Goal: Feedback & Contribution: Contribute content

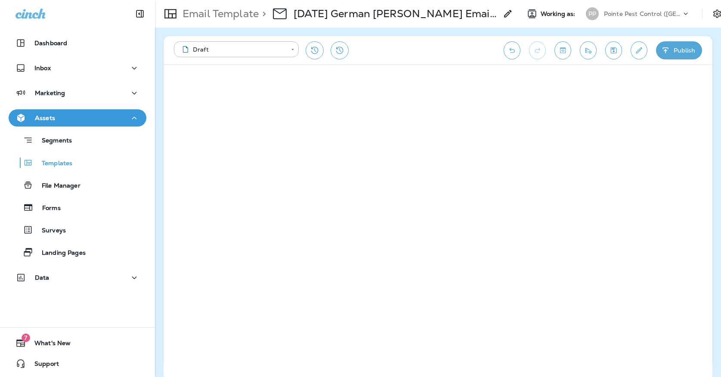
click at [616, 48] on icon "Save" at bounding box center [614, 50] width 6 height 6
click at [617, 49] on icon "Save" at bounding box center [613, 50] width 9 height 9
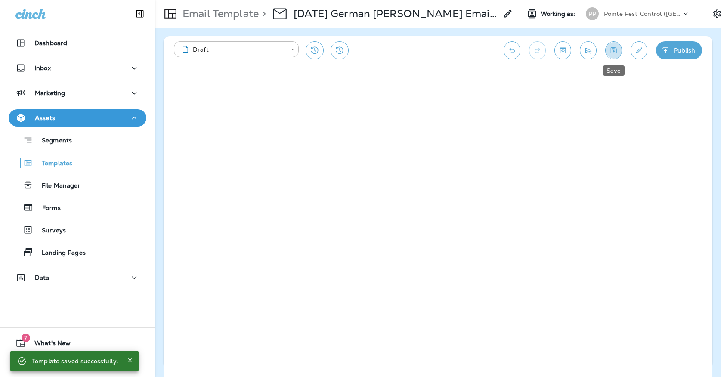
click at [614, 48] on icon "Save" at bounding box center [614, 50] width 6 height 6
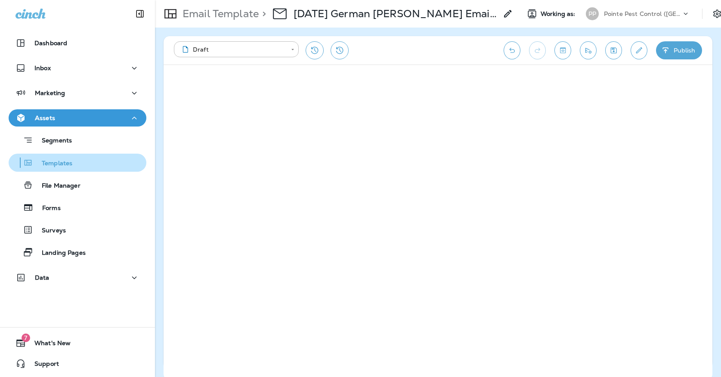
click at [70, 161] on p "Templates" at bounding box center [52, 164] width 39 height 8
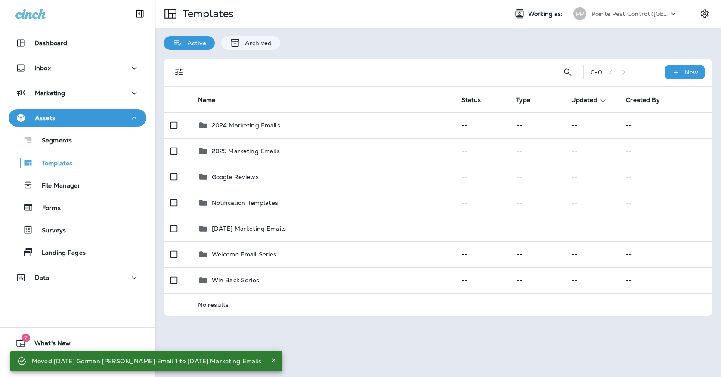
click at [658, 16] on p "Pointe Pest Control ([GEOGRAPHIC_DATA])" at bounding box center [629, 13] width 77 height 7
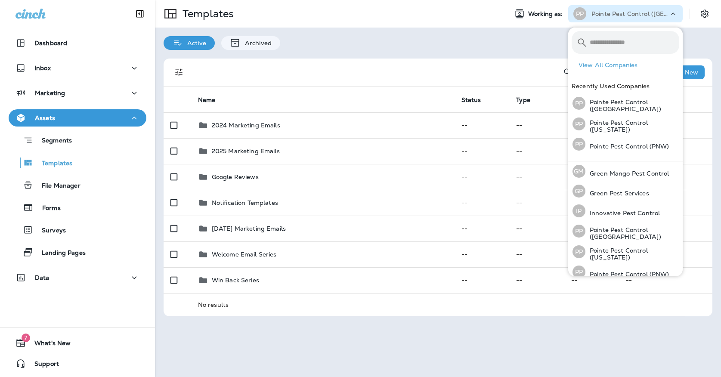
click at [522, 34] on div "Active Archived" at bounding box center [438, 39] width 566 height 22
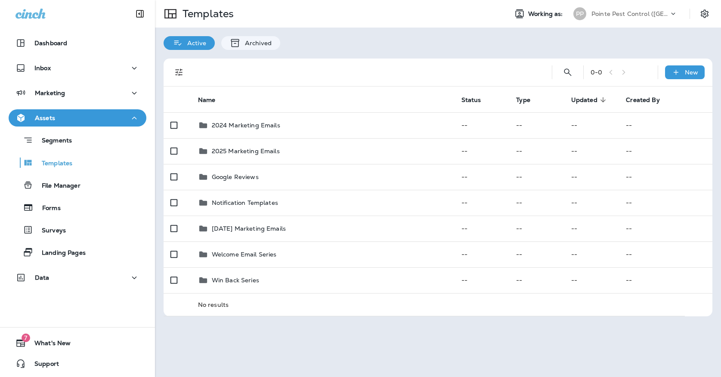
click at [618, 10] on p "Pointe Pest Control ([GEOGRAPHIC_DATA])" at bounding box center [629, 13] width 77 height 7
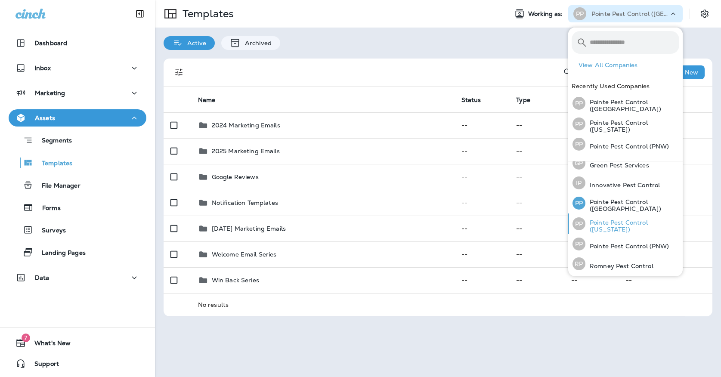
scroll to position [27, 0]
click at [630, 244] on p "Pointe Pest Control (PNW)" at bounding box center [627, 247] width 84 height 7
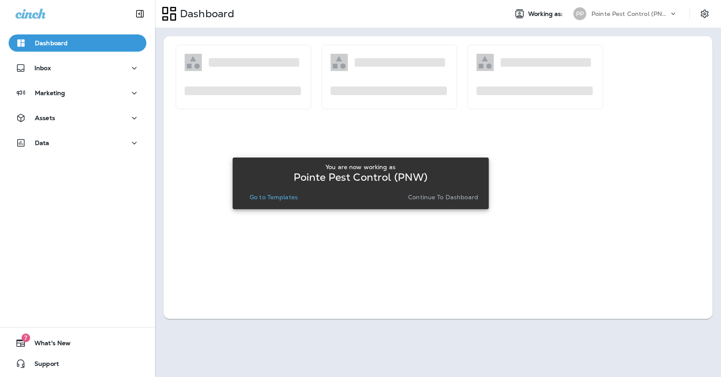
click at [288, 201] on button "Go to Templates" at bounding box center [273, 197] width 55 height 12
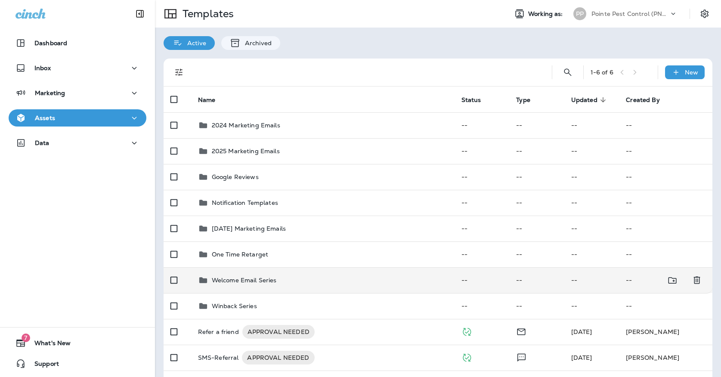
click at [300, 275] on div "Welcome Email Series" at bounding box center [323, 280] width 250 height 10
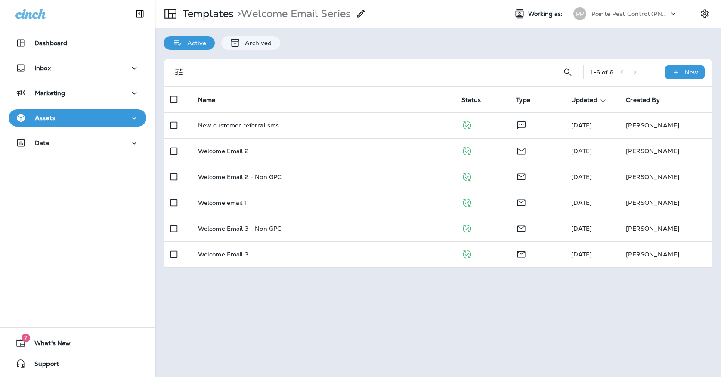
click at [582, 11] on div "PP" at bounding box center [579, 13] width 13 height 13
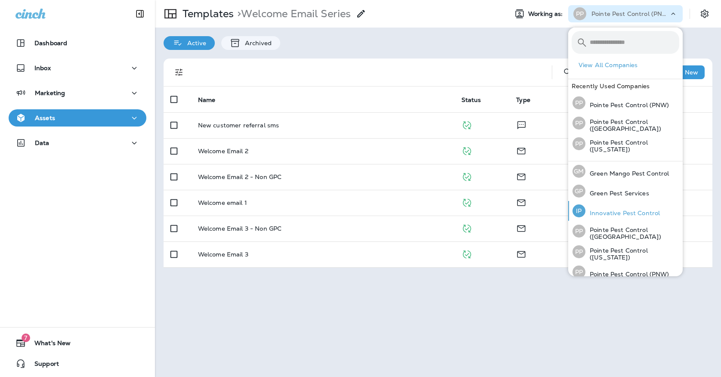
click at [628, 218] on div "IP Innovative Pest Control" at bounding box center [616, 211] width 94 height 20
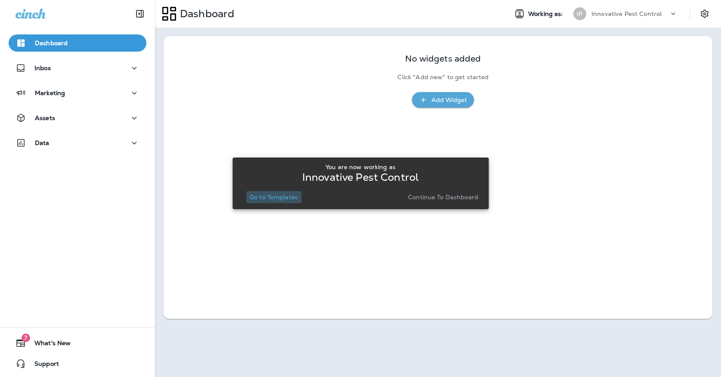
click at [271, 202] on button "Go to Templates" at bounding box center [273, 197] width 55 height 12
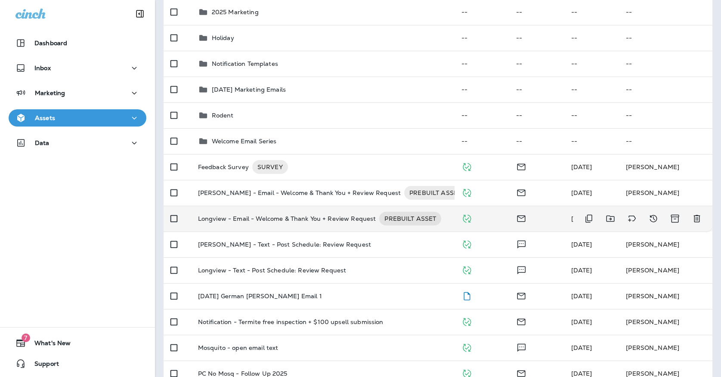
scroll to position [141, 0]
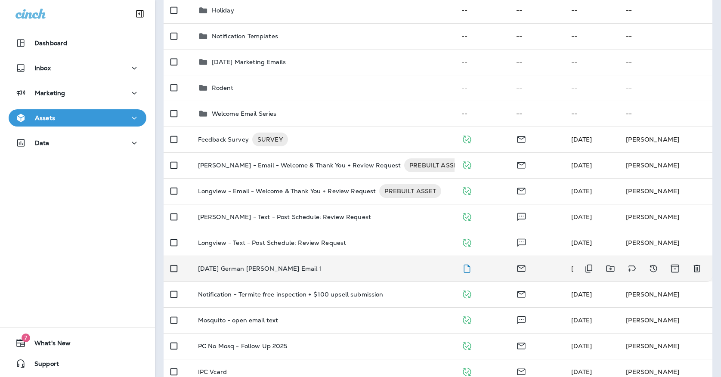
click at [278, 256] on td "[DATE] German [PERSON_NAME] Email 1" at bounding box center [322, 269] width 263 height 26
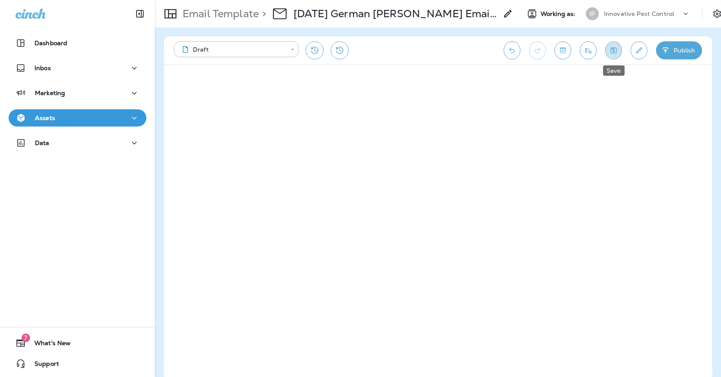
click at [610, 57] on button "Save" at bounding box center [613, 50] width 17 height 18
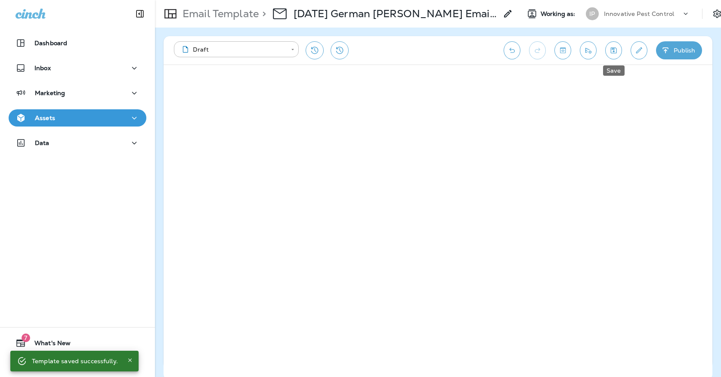
click at [610, 46] on button "Save" at bounding box center [613, 50] width 17 height 18
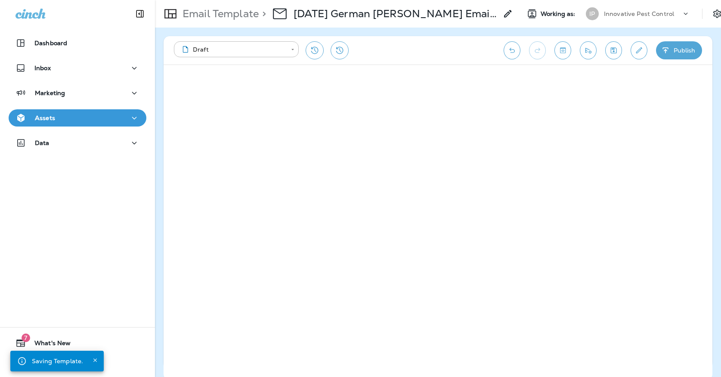
click at [125, 116] on div "Assets" at bounding box center [77, 118] width 124 height 11
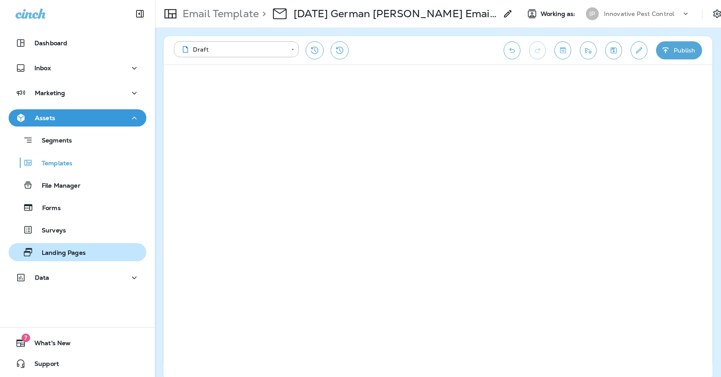
click at [86, 250] on p "Landing Pages" at bounding box center [59, 253] width 53 height 8
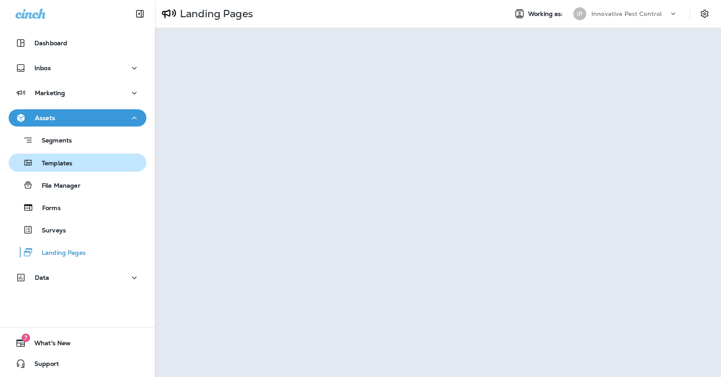
click at [72, 161] on p "Templates" at bounding box center [52, 164] width 39 height 8
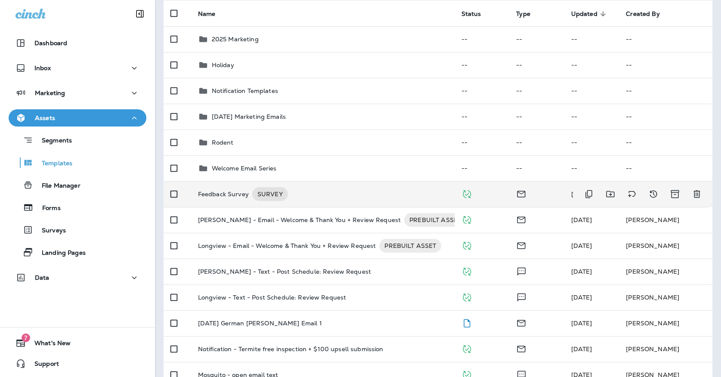
scroll to position [139, 0]
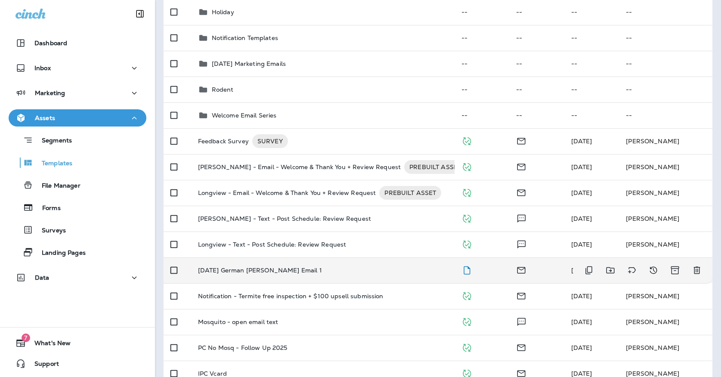
click at [300, 269] on td "[DATE] German [PERSON_NAME] Email 1" at bounding box center [322, 270] width 263 height 26
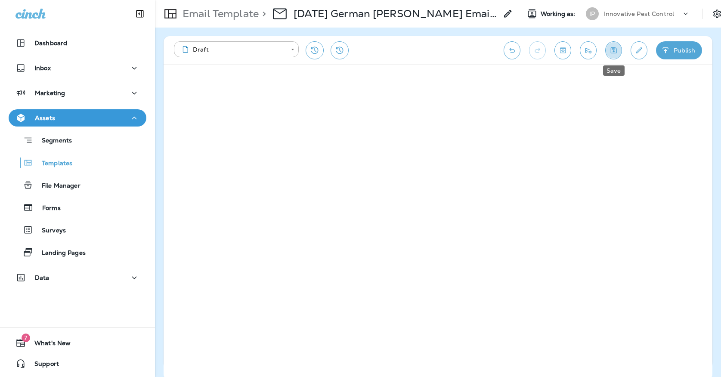
click at [618, 52] on button "Save" at bounding box center [613, 50] width 17 height 18
click at [611, 46] on icon "Save" at bounding box center [613, 50] width 9 height 9
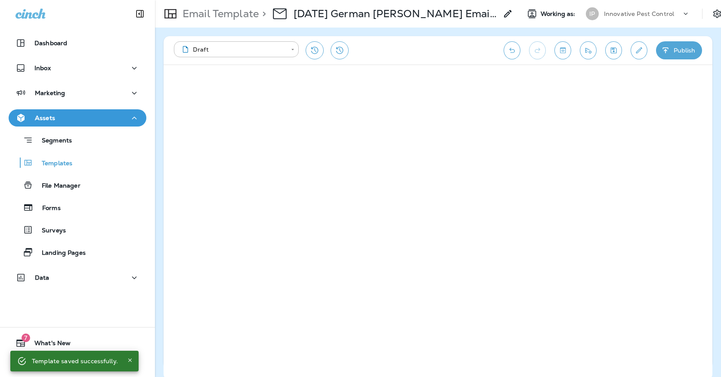
click at [639, 53] on icon "Edit details" at bounding box center [638, 50] width 9 height 9
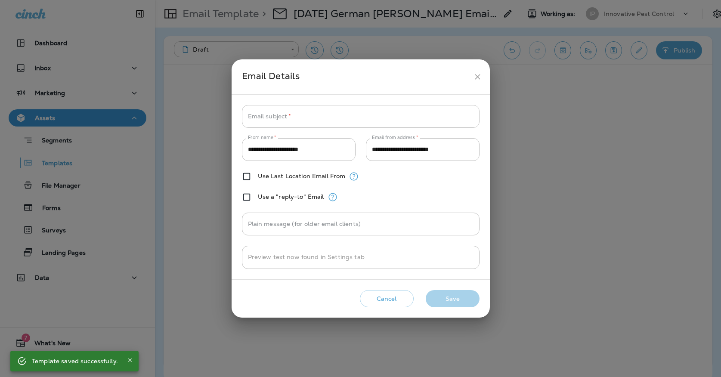
click at [406, 109] on input "Email subject   *" at bounding box center [361, 116] width 238 height 23
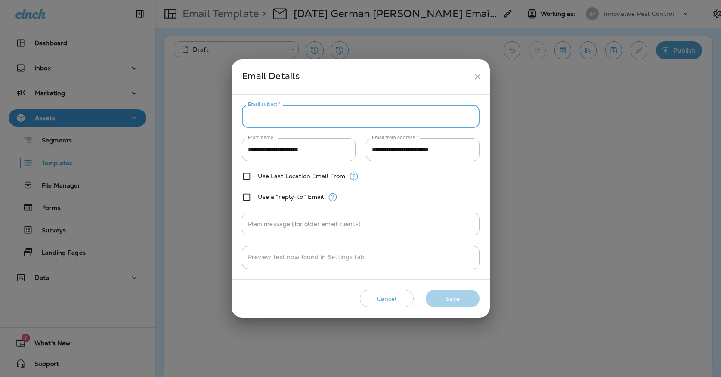
paste input "**********"
type input "**********"
click at [453, 297] on button "Save" at bounding box center [453, 299] width 54 height 18
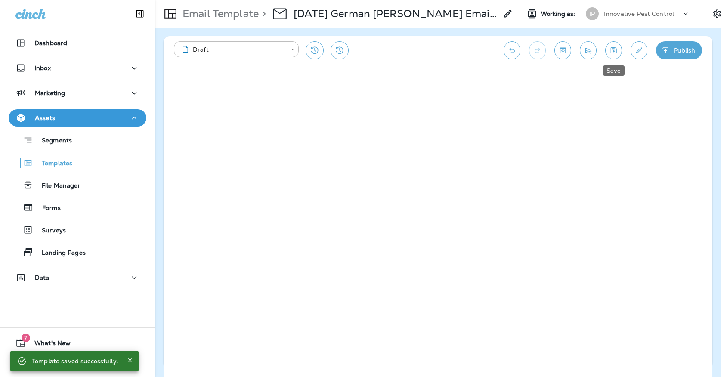
click at [614, 50] on icon "Save" at bounding box center [613, 50] width 9 height 9
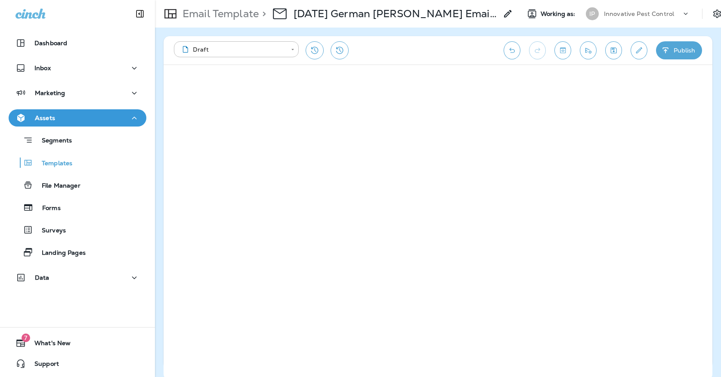
click at [611, 52] on icon "Save" at bounding box center [614, 50] width 6 height 6
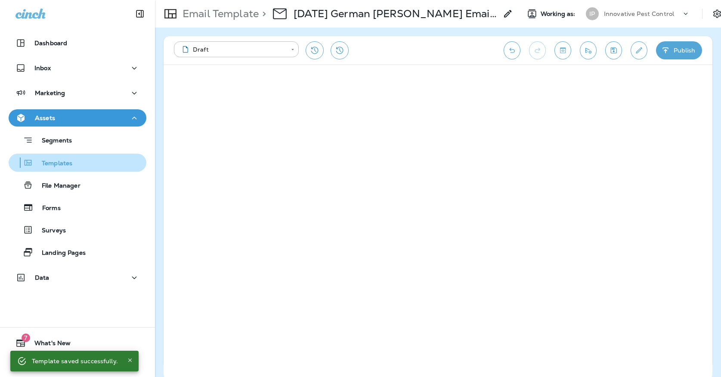
click at [84, 167] on div "Templates" at bounding box center [77, 162] width 131 height 13
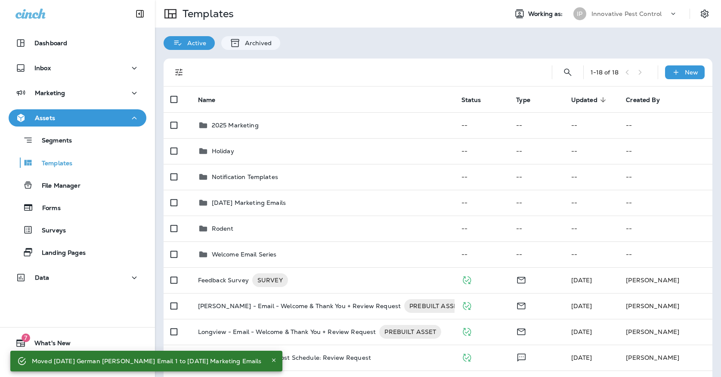
click at [636, 6] on div "IP Innovative Pest Control" at bounding box center [625, 13] width 114 height 17
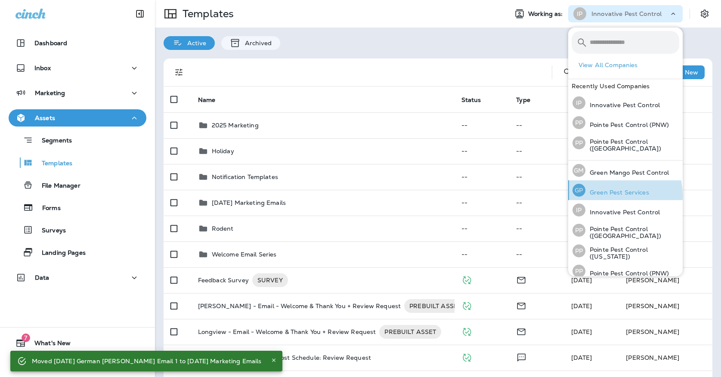
click at [606, 195] on p "Green Pest Services" at bounding box center [617, 192] width 64 height 7
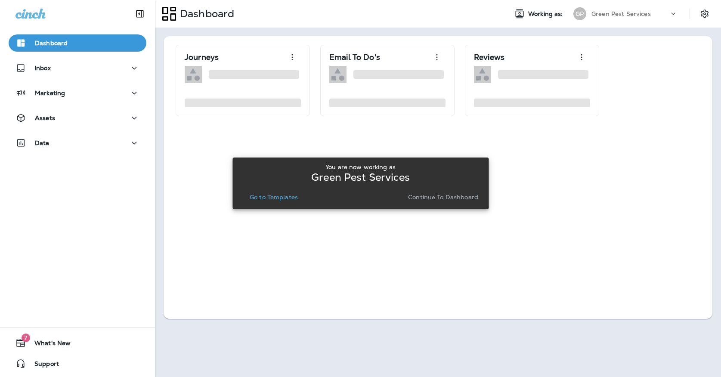
click at [292, 196] on p "Go to Templates" at bounding box center [274, 197] width 48 height 7
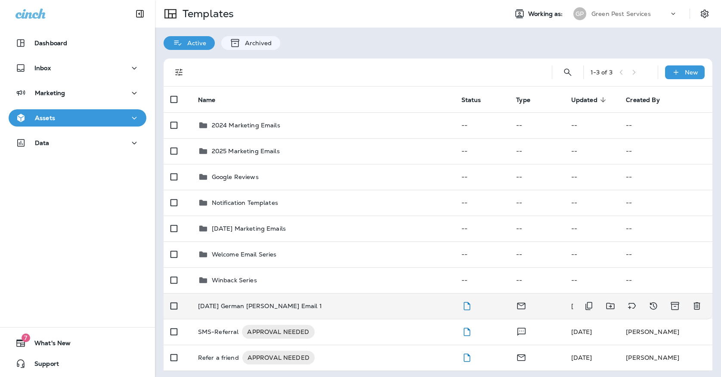
click at [301, 303] on div "[DATE] German [PERSON_NAME] Email 1" at bounding box center [323, 306] width 250 height 7
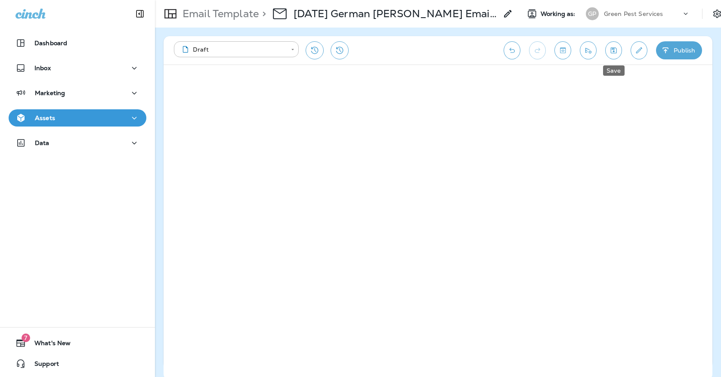
click at [615, 53] on icon "Save" at bounding box center [613, 50] width 9 height 9
click at [611, 46] on icon "Save" at bounding box center [613, 50] width 9 height 9
click at [608, 53] on button "Save" at bounding box center [613, 50] width 17 height 18
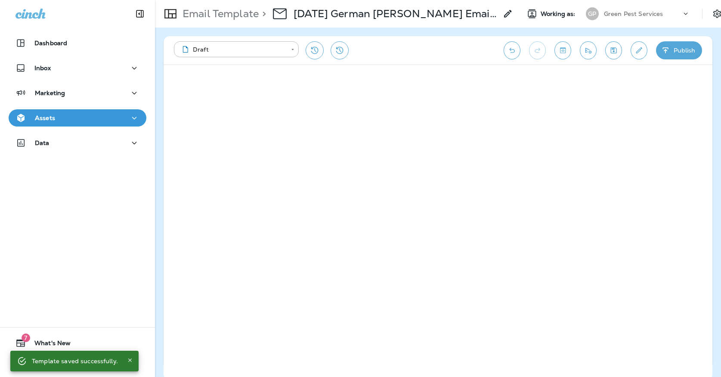
click at [130, 123] on icon "button" at bounding box center [134, 118] width 10 height 11
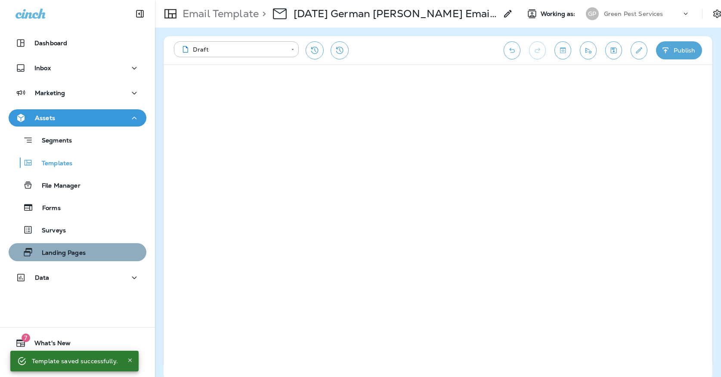
click at [86, 249] on p "Landing Pages" at bounding box center [59, 253] width 53 height 8
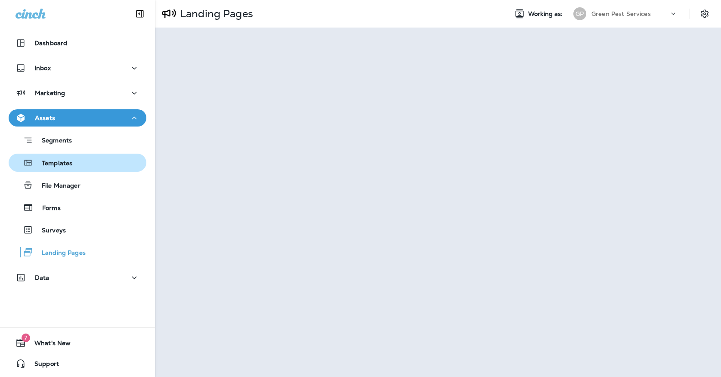
click at [92, 159] on div "Templates" at bounding box center [77, 162] width 131 height 13
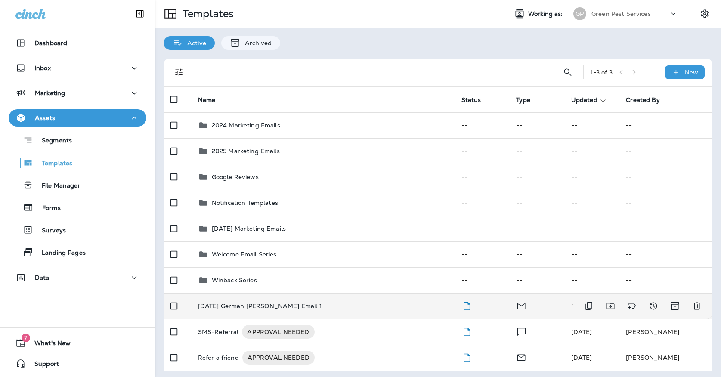
click at [266, 303] on p "[DATE] German [PERSON_NAME] Email 1" at bounding box center [260, 306] width 124 height 7
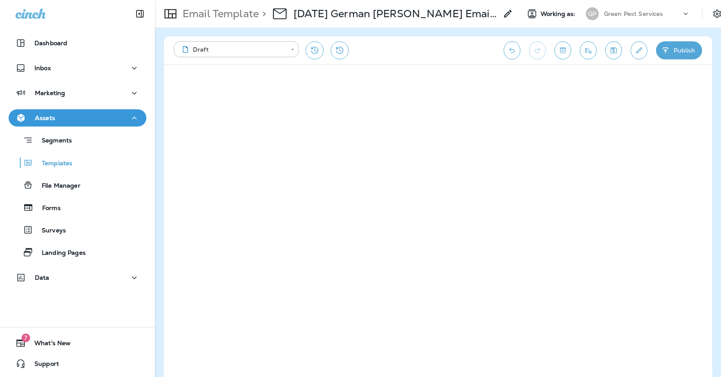
click at [634, 53] on icon "Edit details" at bounding box center [638, 50] width 9 height 9
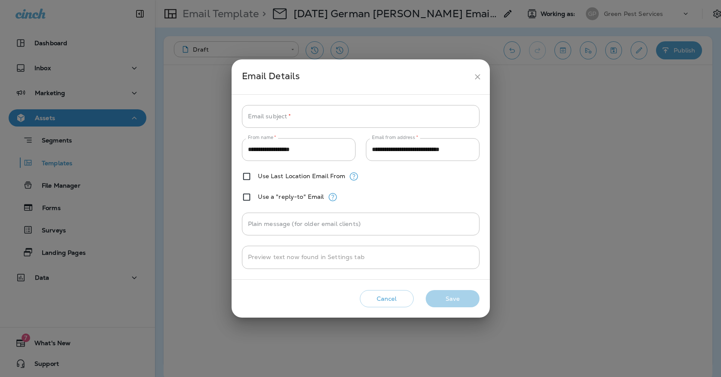
click at [403, 129] on div "**********" at bounding box center [361, 187] width 238 height 164
paste input "**********"
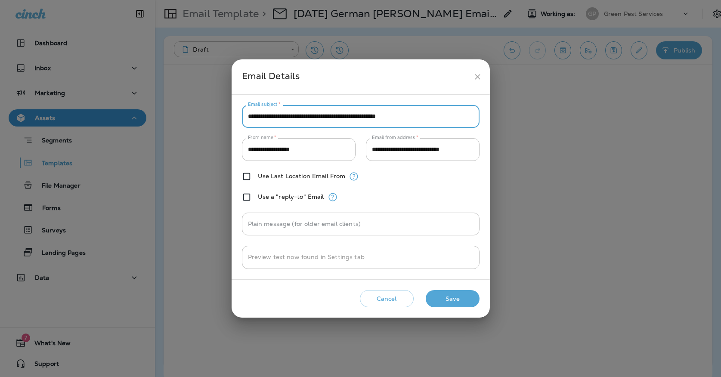
type input "**********"
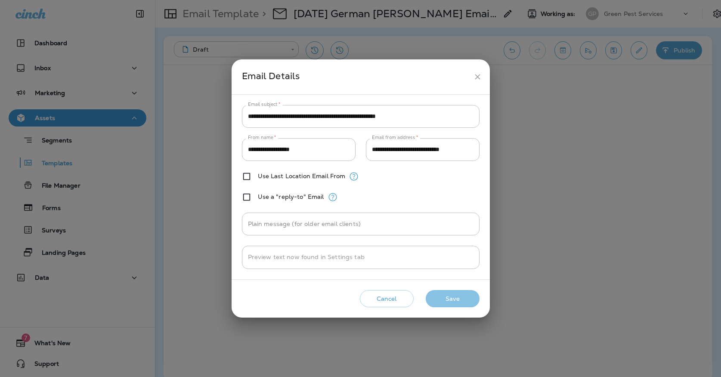
click at [457, 297] on button "Save" at bounding box center [453, 299] width 54 height 18
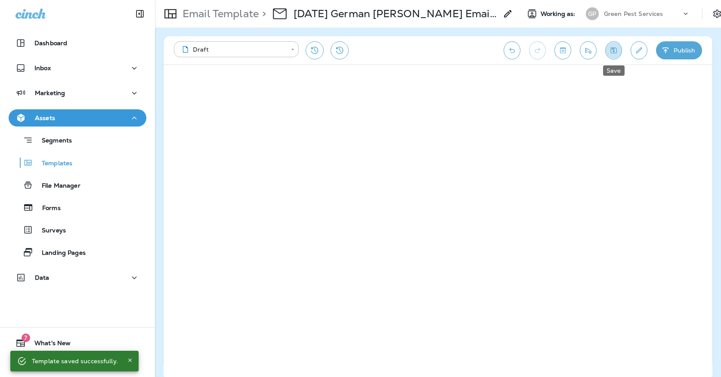
click at [614, 54] on button "Save" at bounding box center [613, 50] width 17 height 18
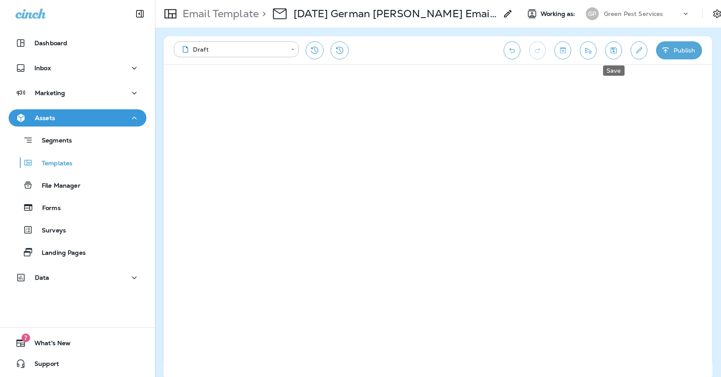
click at [614, 52] on icon "Save" at bounding box center [614, 50] width 6 height 6
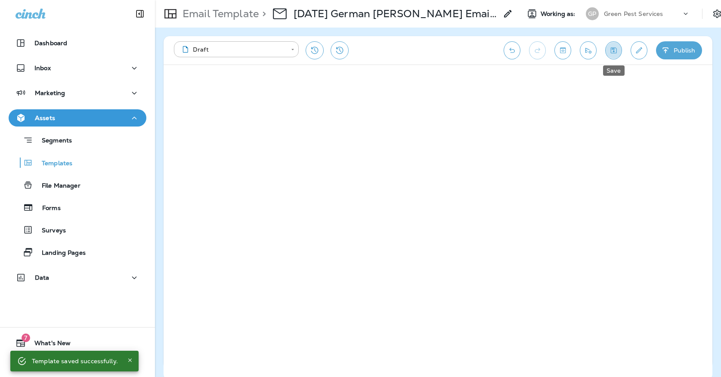
click at [616, 52] on icon "Save" at bounding box center [613, 50] width 9 height 9
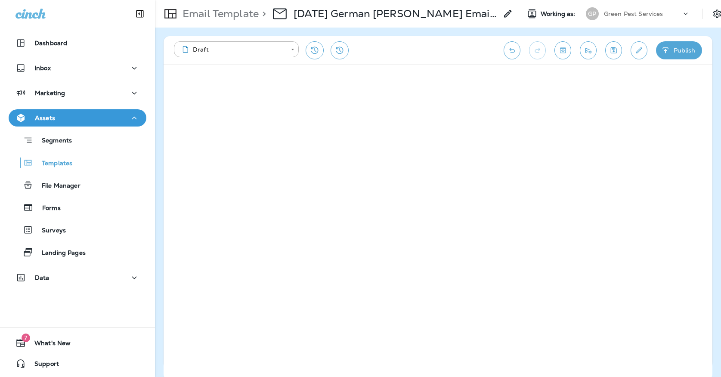
click at [616, 50] on icon "Save" at bounding box center [614, 50] width 6 height 6
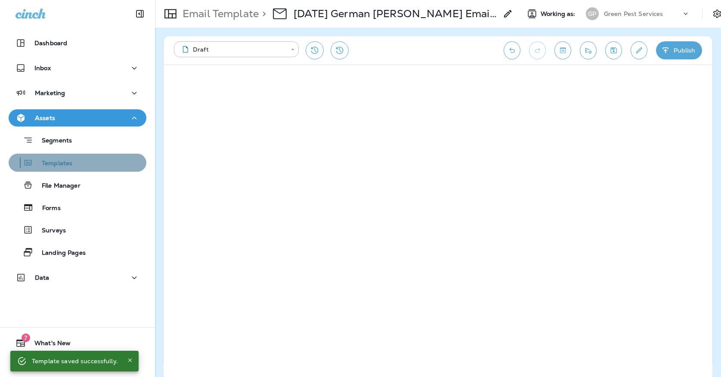
click at [120, 168] on div "Templates" at bounding box center [77, 162] width 131 height 13
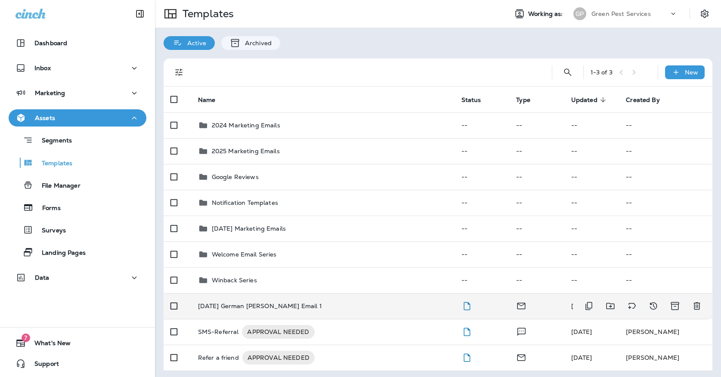
click at [253, 303] on p "[DATE] German [PERSON_NAME] Email 1" at bounding box center [260, 306] width 124 height 7
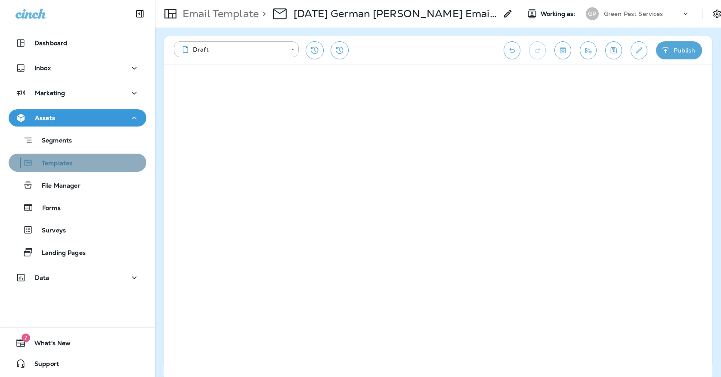
click at [58, 155] on button "Templates" at bounding box center [78, 163] width 138 height 18
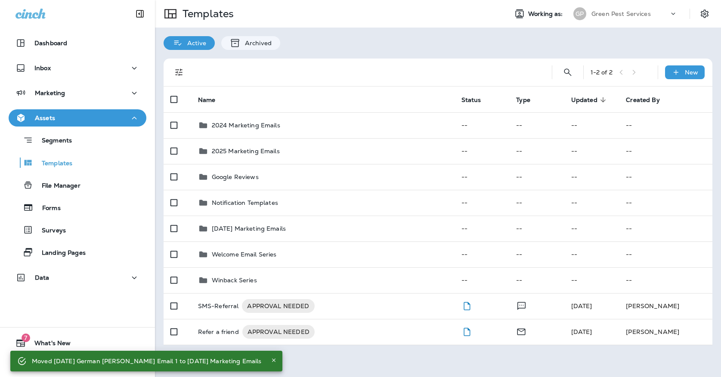
click at [618, 10] on p "Green Pest Services" at bounding box center [620, 13] width 59 height 7
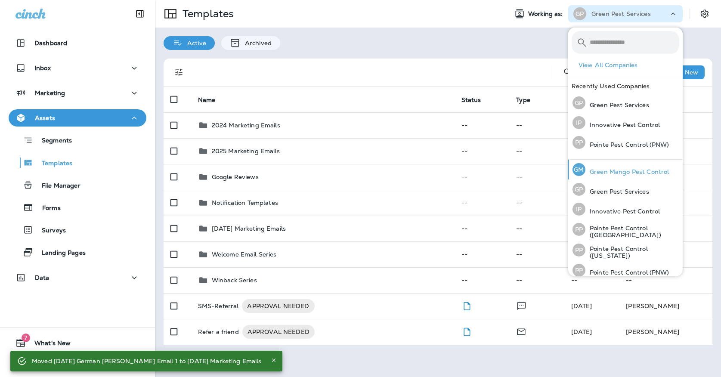
click at [598, 163] on div "[PERSON_NAME] Mango Pest Control" at bounding box center [620, 170] width 103 height 20
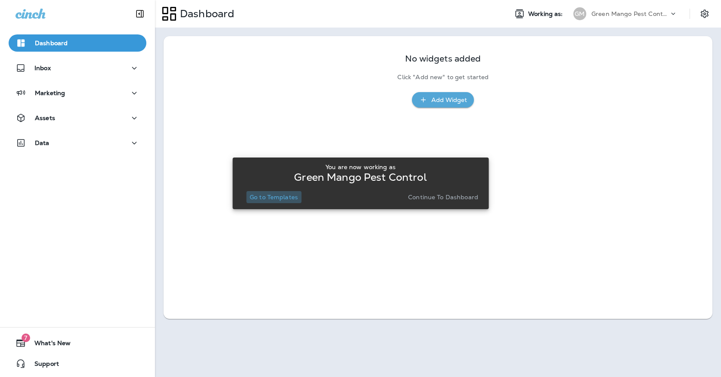
click at [283, 195] on p "Go to Templates" at bounding box center [274, 197] width 48 height 7
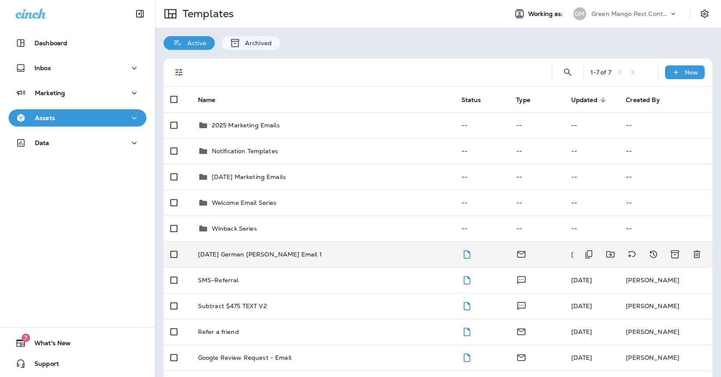
click at [362, 251] on div "[DATE] German [PERSON_NAME] Email 1" at bounding box center [323, 254] width 250 height 7
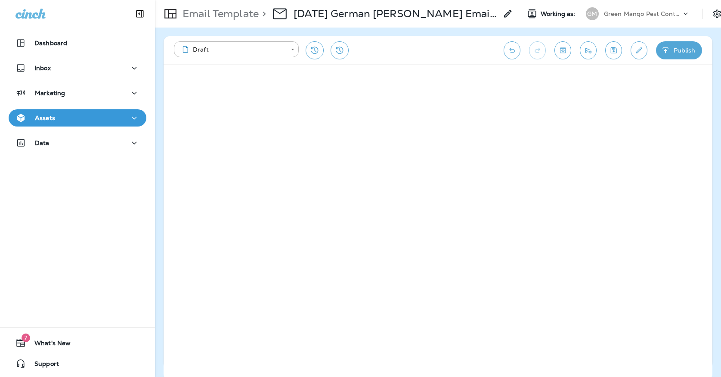
click at [615, 52] on icon "Save" at bounding box center [613, 50] width 9 height 9
click at [101, 117] on div "Assets" at bounding box center [77, 118] width 124 height 11
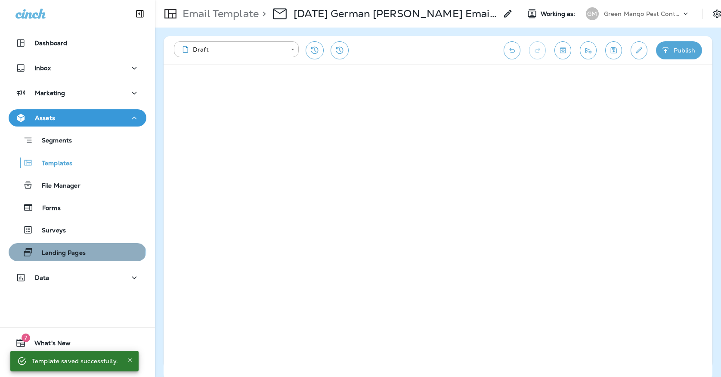
click at [73, 250] on p "Landing Pages" at bounding box center [59, 253] width 53 height 8
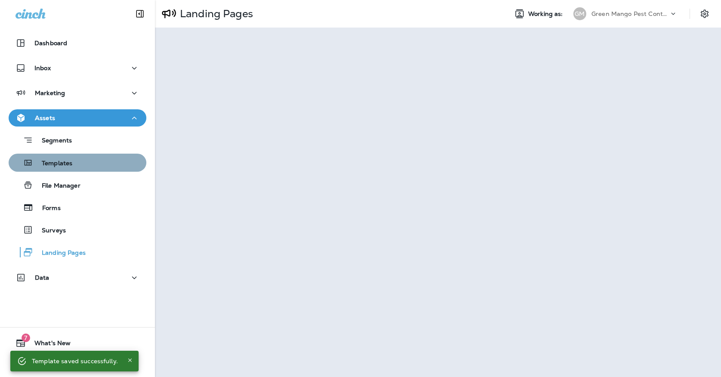
click at [86, 162] on div "Templates" at bounding box center [77, 162] width 131 height 13
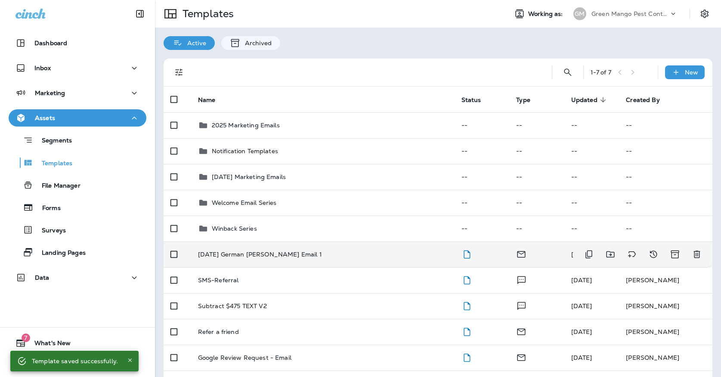
click at [288, 250] on td "[DATE] German [PERSON_NAME] Email 1" at bounding box center [322, 254] width 263 height 26
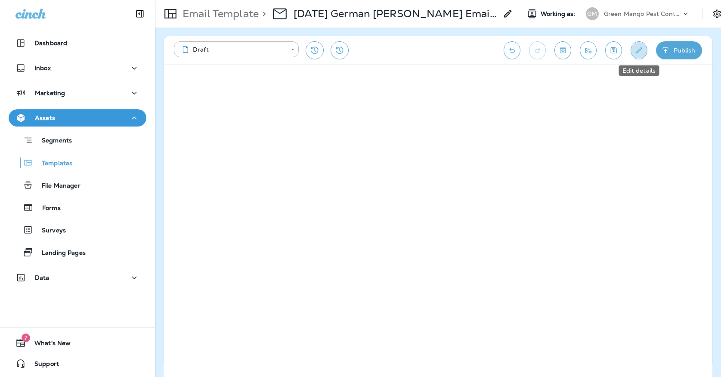
click at [643, 53] on button "Edit details" at bounding box center [639, 50] width 17 height 18
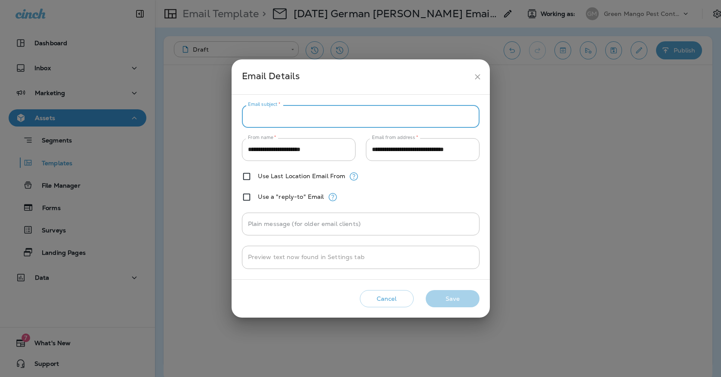
paste input "**********"
type input "**********"
click at [445, 294] on button "Save" at bounding box center [453, 299] width 54 height 18
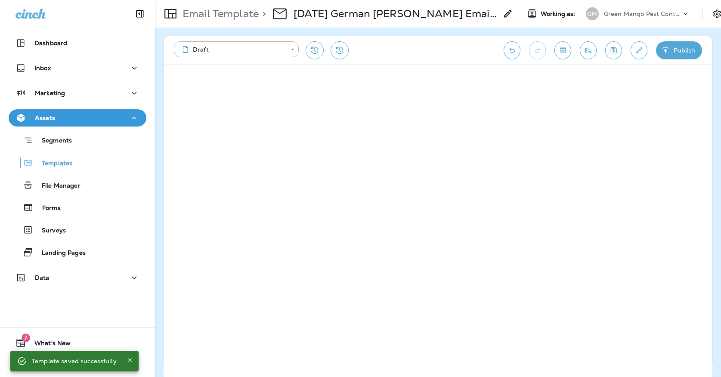
click at [608, 48] on button "Save" at bounding box center [613, 50] width 17 height 18
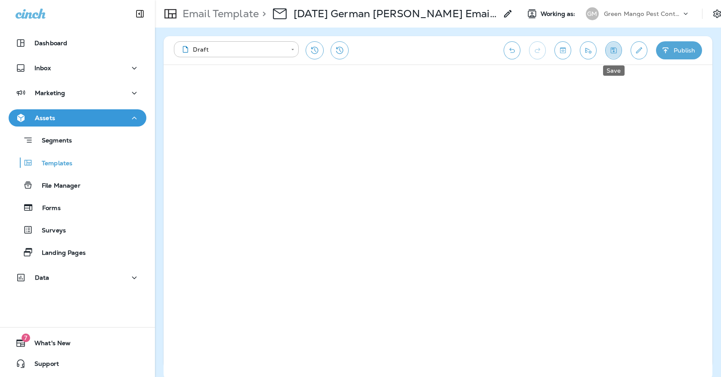
click at [612, 51] on icon "Save" at bounding box center [613, 50] width 9 height 9
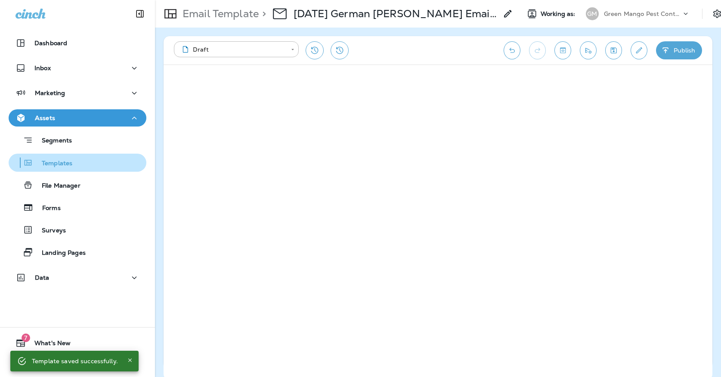
click at [88, 164] on div "Templates" at bounding box center [77, 162] width 131 height 13
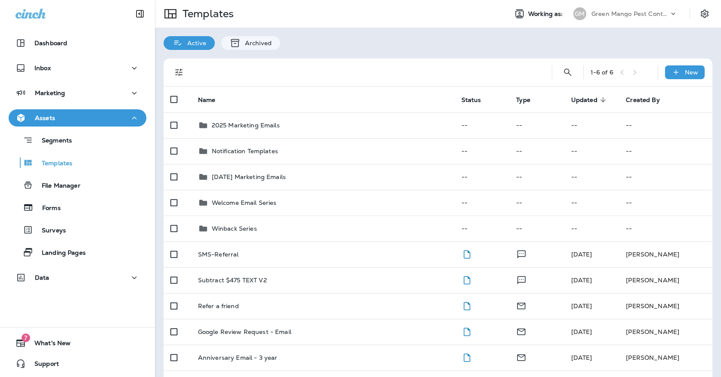
click at [595, 12] on p "Green Mango Pest Control" at bounding box center [629, 13] width 77 height 7
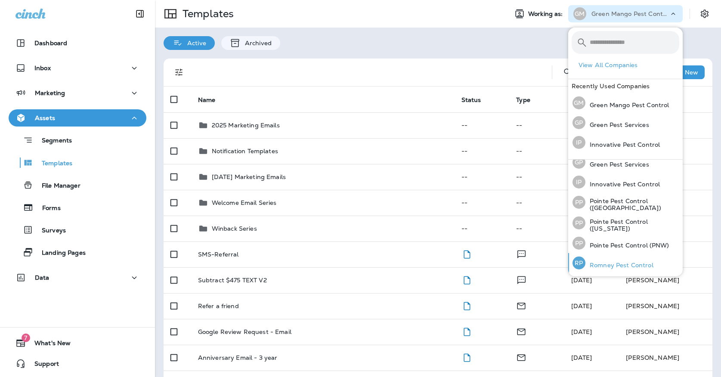
scroll to position [26, 0]
click at [600, 263] on p "Romney Pest Control" at bounding box center [619, 266] width 68 height 7
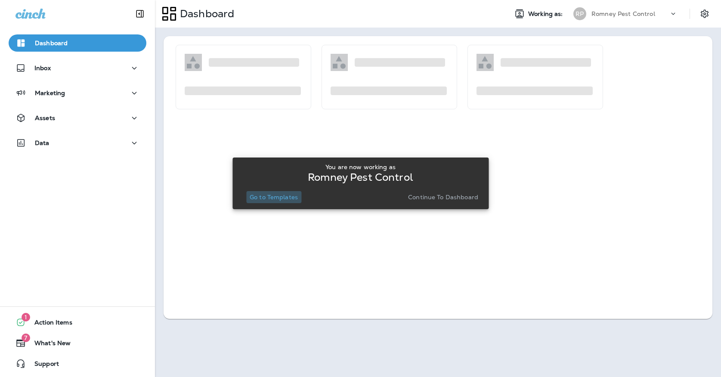
click at [283, 193] on button "Go to Templates" at bounding box center [273, 197] width 55 height 12
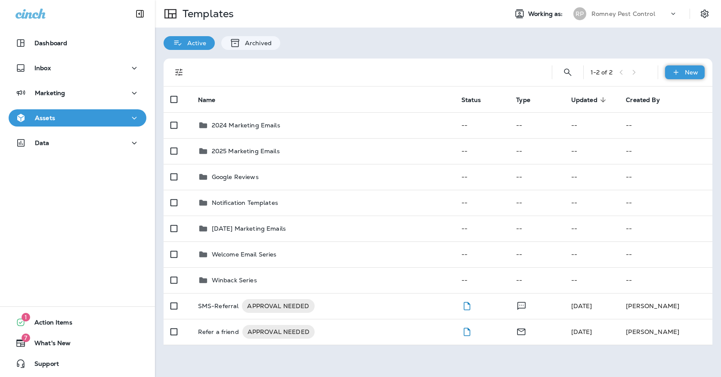
click at [676, 71] on icon at bounding box center [675, 72] width 5 height 5
click at [259, 223] on div at bounding box center [360, 188] width 721 height 377
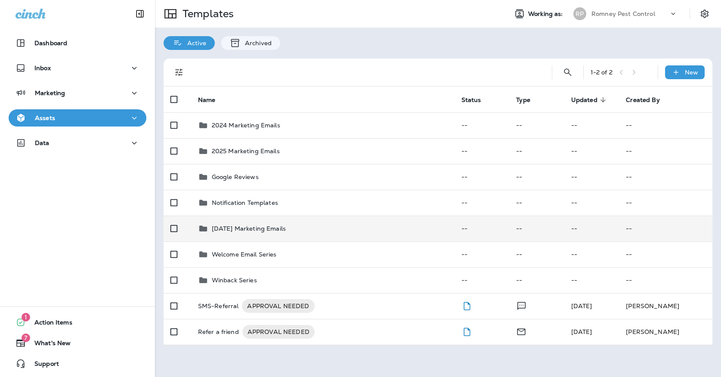
click at [260, 225] on p "[DATE] Marketing Emails" at bounding box center [249, 228] width 74 height 7
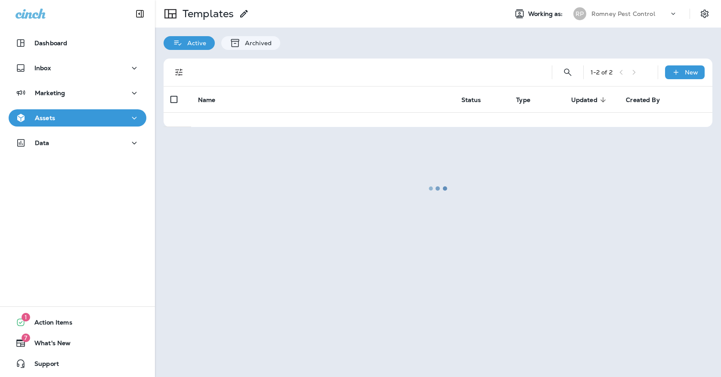
click at [260, 223] on div at bounding box center [438, 188] width 564 height 375
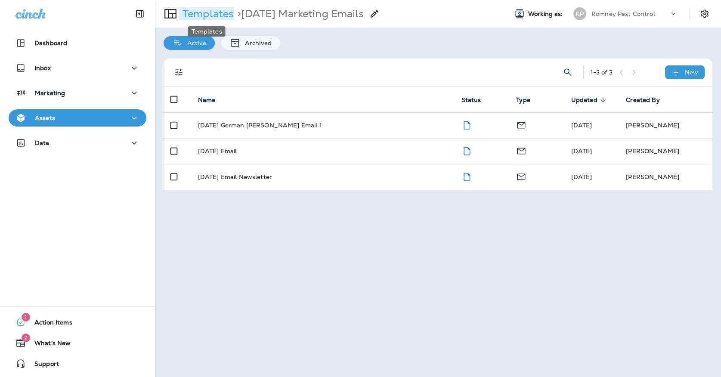
click at [193, 18] on p "Templates" at bounding box center [206, 13] width 55 height 13
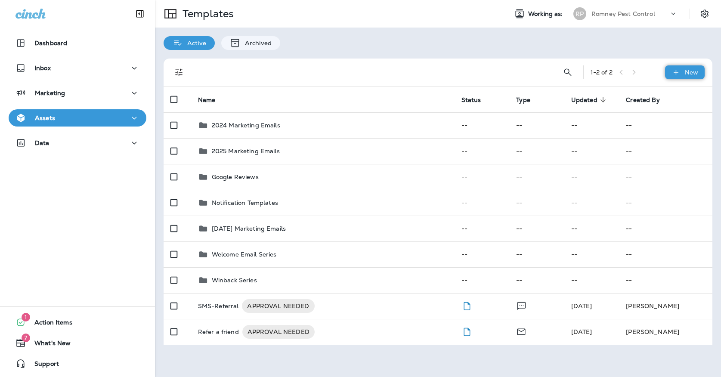
click at [684, 68] on div "New" at bounding box center [685, 72] width 40 height 14
click at [674, 94] on li "New Template" at bounding box center [679, 94] width 73 height 21
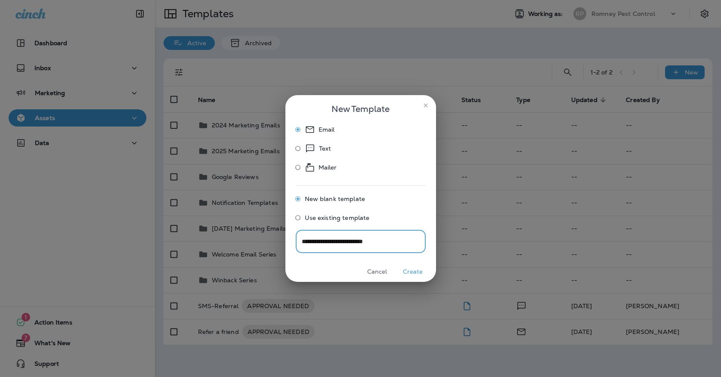
type input "**********"
click at [410, 278] on button "Create" at bounding box center [413, 271] width 32 height 13
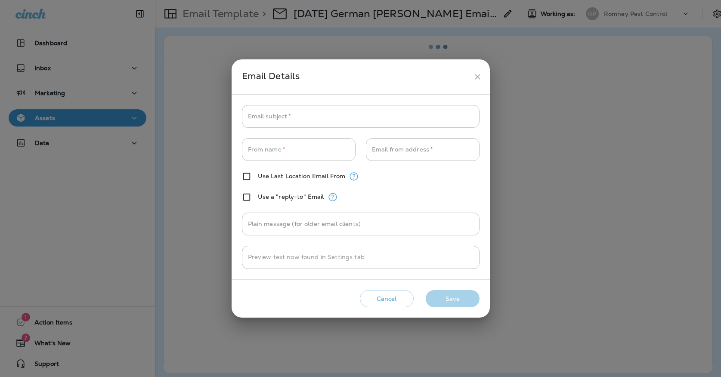
type input "**********"
click at [476, 77] on icon "close" at bounding box center [477, 76] width 9 height 9
